Goal: Navigation & Orientation: Find specific page/section

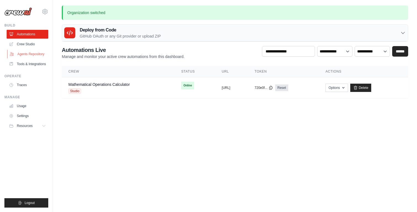
click at [23, 54] on link "Agents Repository" at bounding box center [28, 54] width 42 height 9
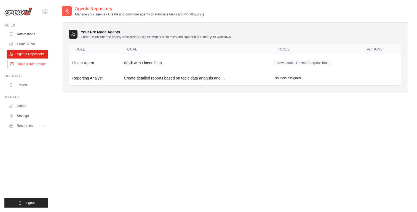
click at [26, 65] on link "Tools & Integrations" at bounding box center [28, 64] width 42 height 9
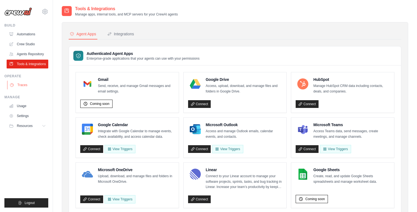
click at [20, 85] on link "Traces" at bounding box center [28, 85] width 42 height 9
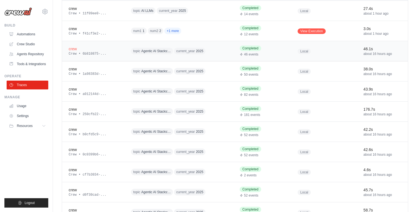
scroll to position [102, 0]
